Goal: Navigation & Orientation: Find specific page/section

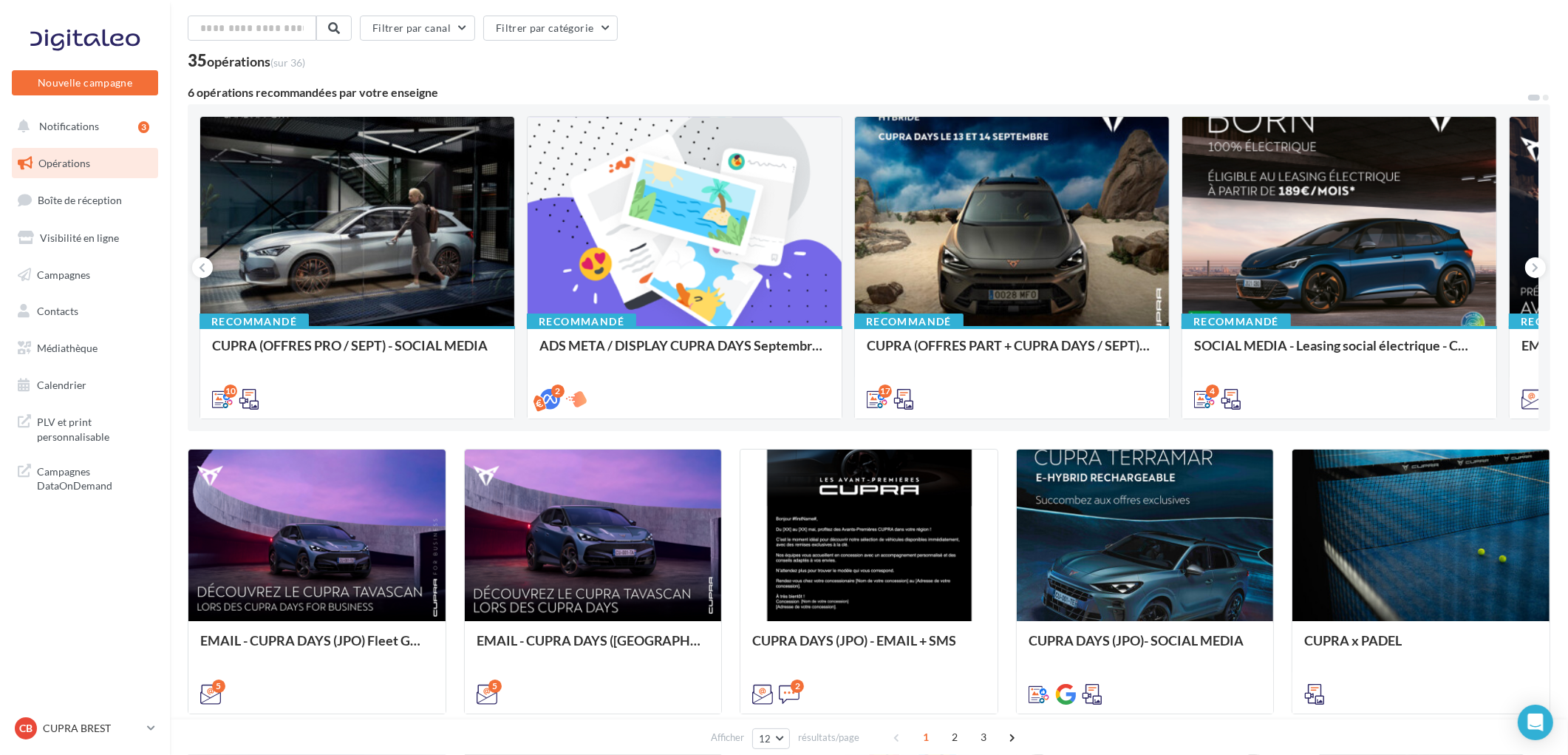
scroll to position [82, 0]
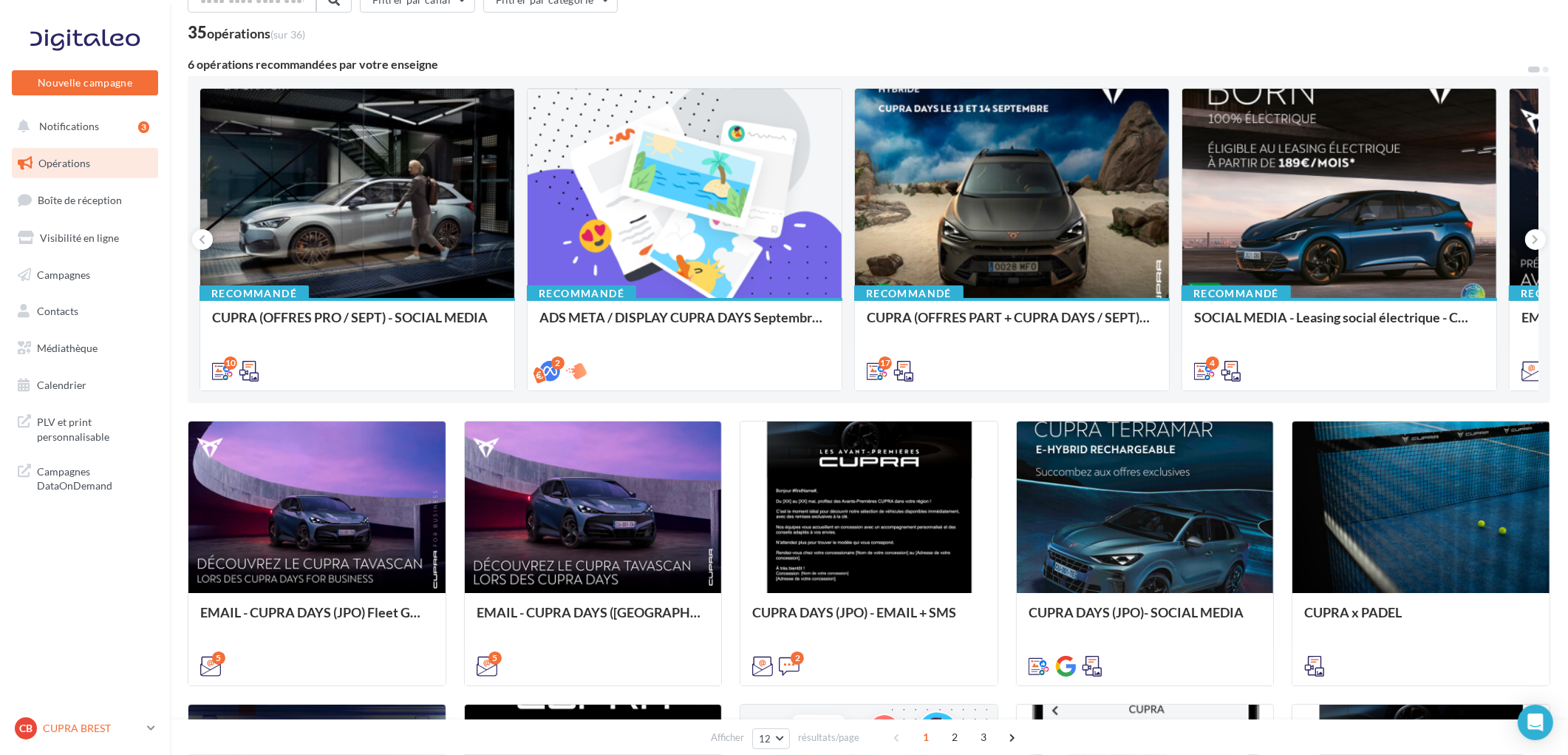
click at [101, 732] on p "CUPRA BREST" at bounding box center [92, 728] width 98 height 15
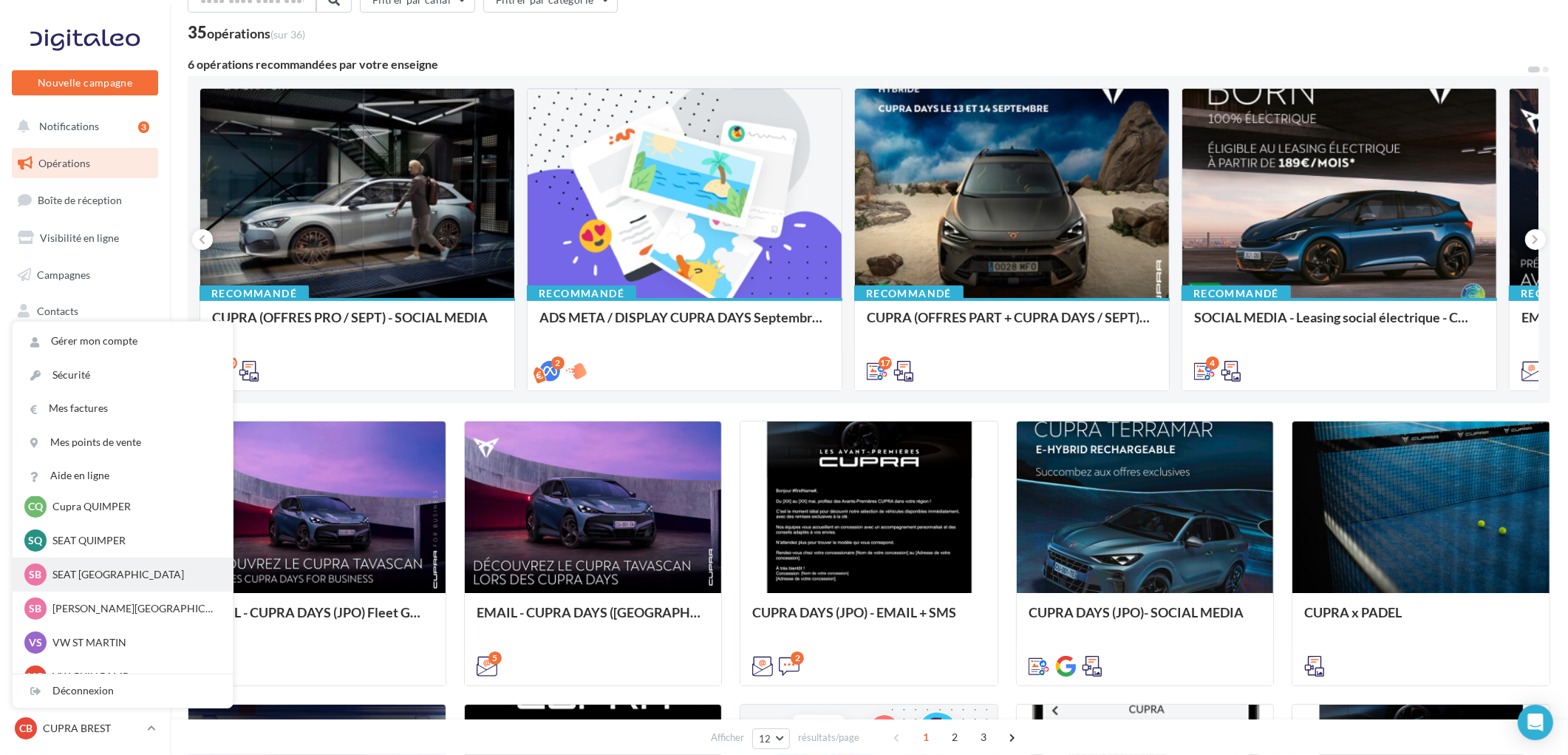
click at [79, 579] on p "SEAT [GEOGRAPHIC_DATA]" at bounding box center [133, 574] width 163 height 15
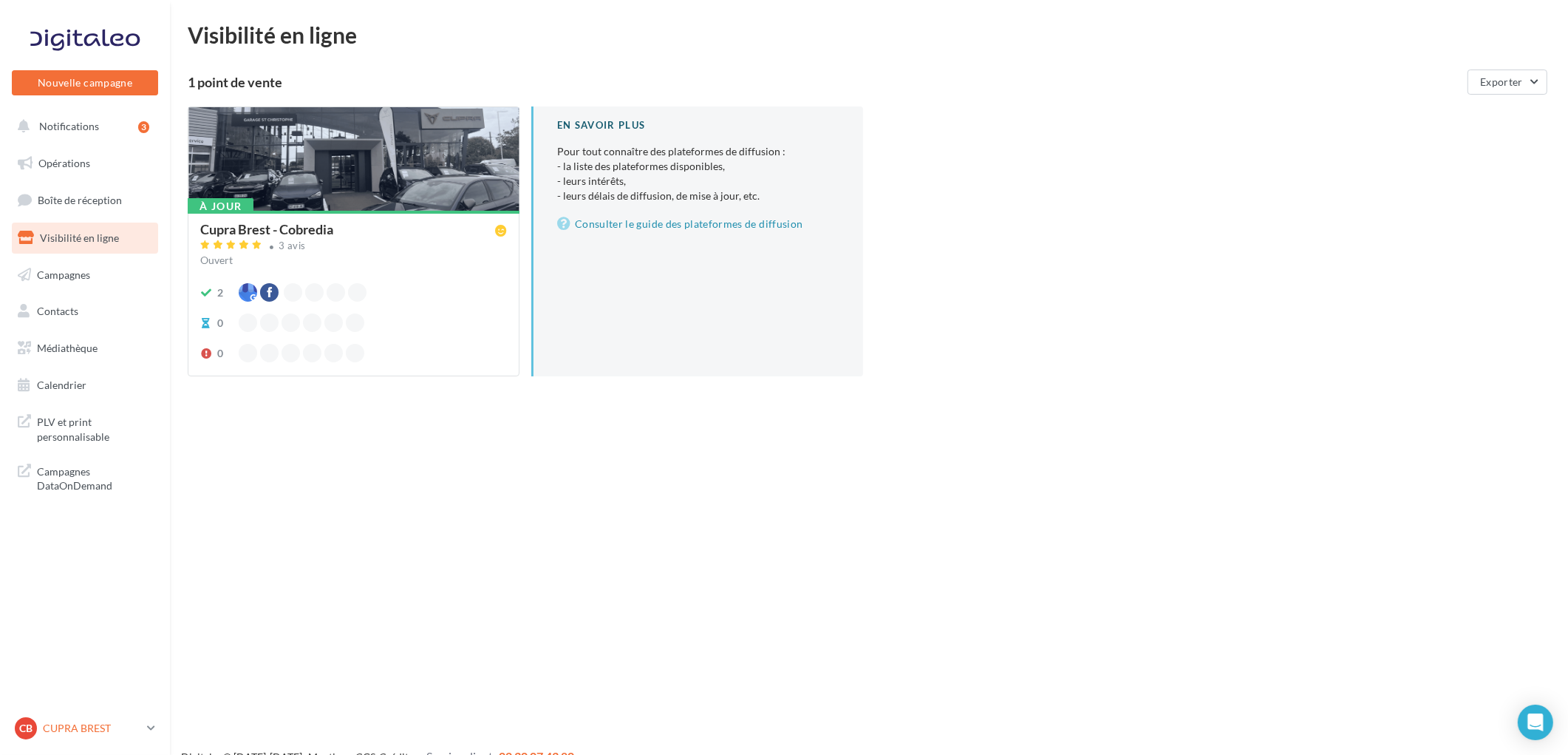
click at [70, 726] on p "CUPRA BREST" at bounding box center [92, 728] width 98 height 15
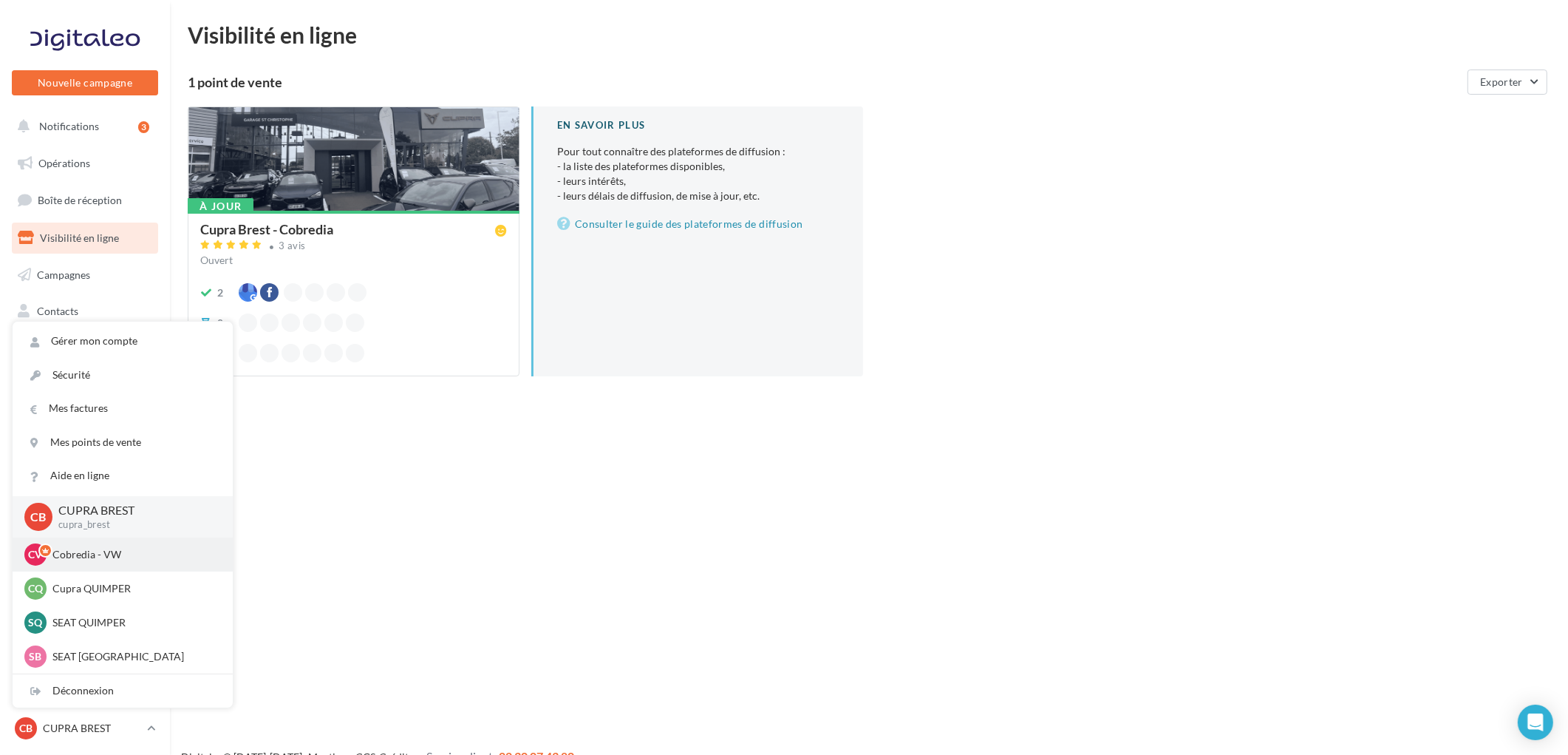
click at [74, 560] on p "Cobredia - VW" at bounding box center [133, 555] width 163 height 15
